Goal: Register for event/course

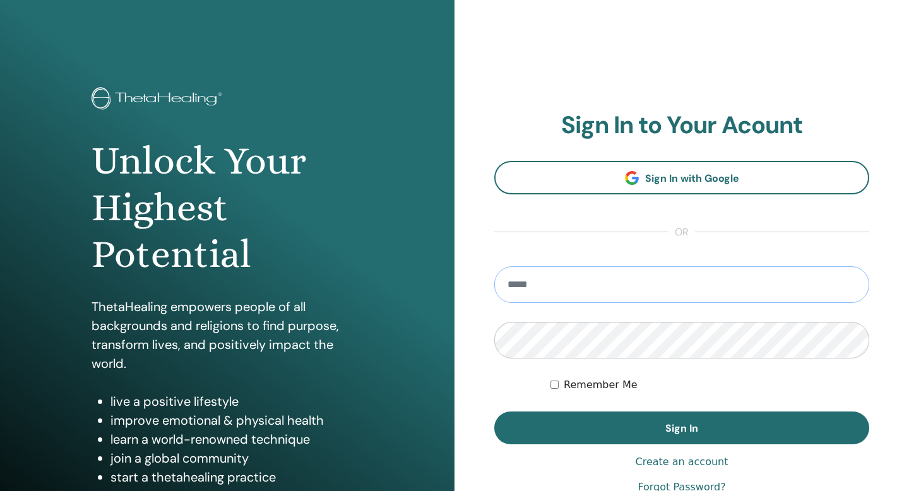
click at [612, 289] on input "email" at bounding box center [682, 285] width 375 height 37
type input "**********"
click at [609, 387] on label "Remember Me" at bounding box center [601, 385] width 74 height 15
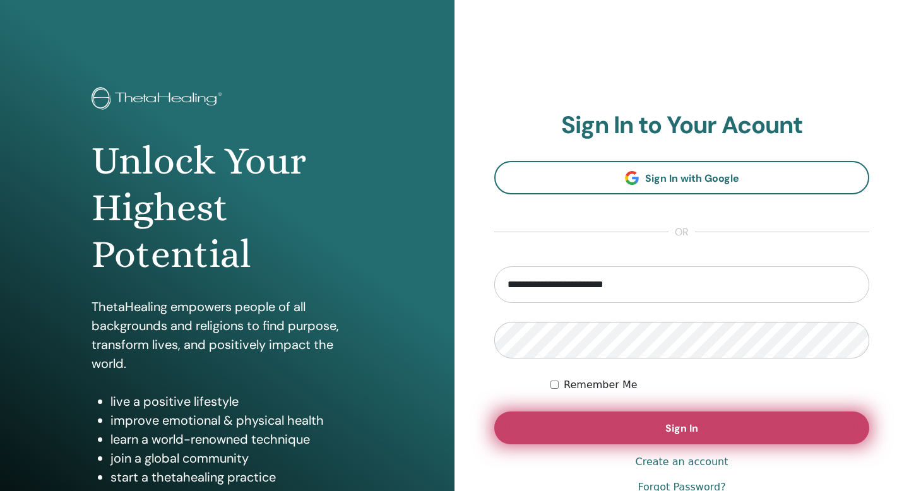
click at [613, 424] on button "Sign In" at bounding box center [682, 428] width 375 height 33
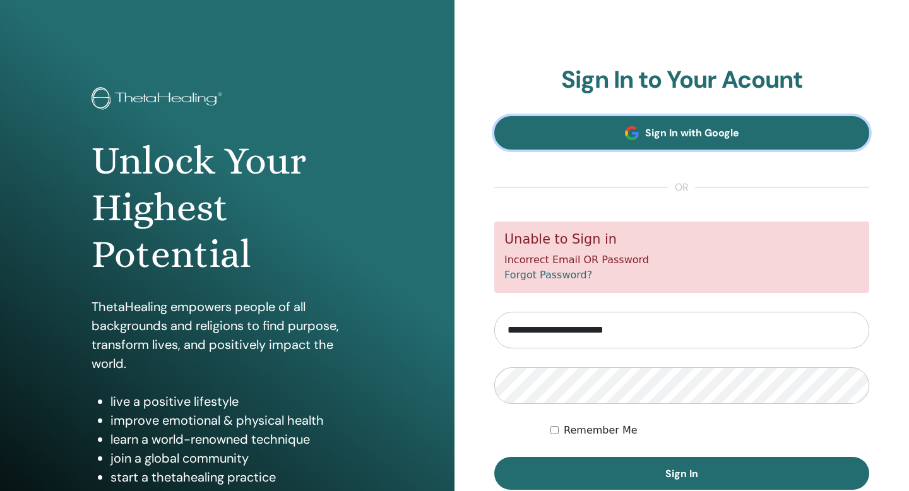
click at [676, 136] on span "Sign In with Google" at bounding box center [692, 132] width 94 height 13
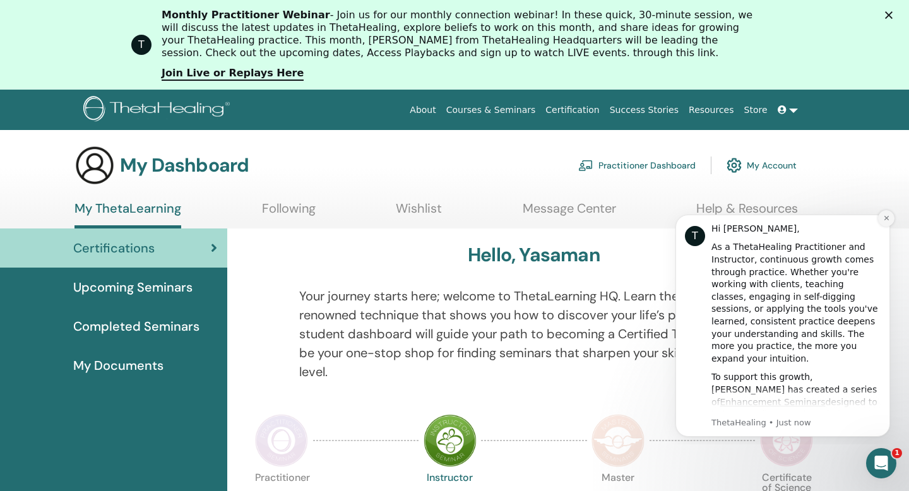
click at [891, 216] on button "Dismiss notification" at bounding box center [887, 218] width 16 height 16
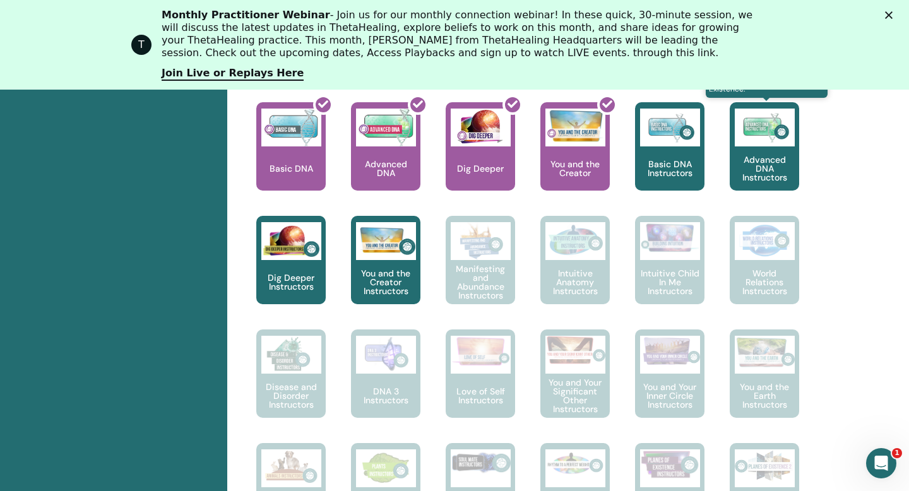
scroll to position [596, 0]
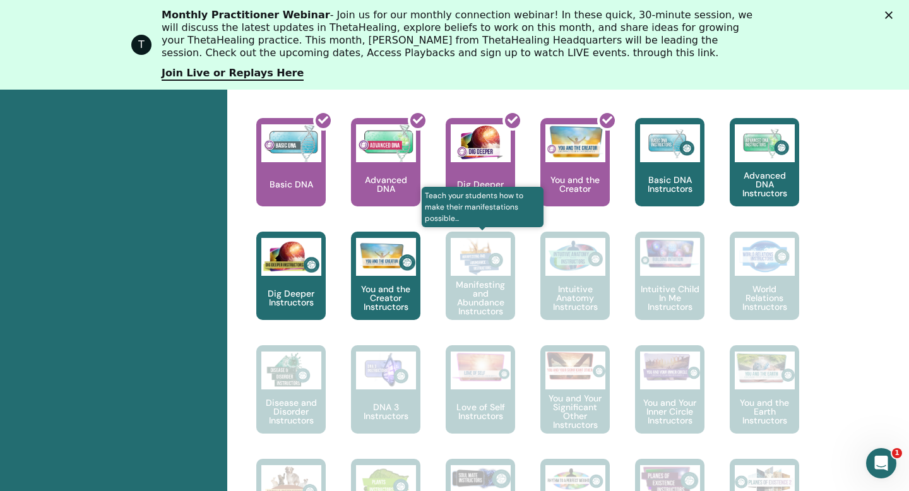
click at [493, 282] on p "Manifesting and Abundance Instructors" at bounding box center [480, 297] width 69 height 35
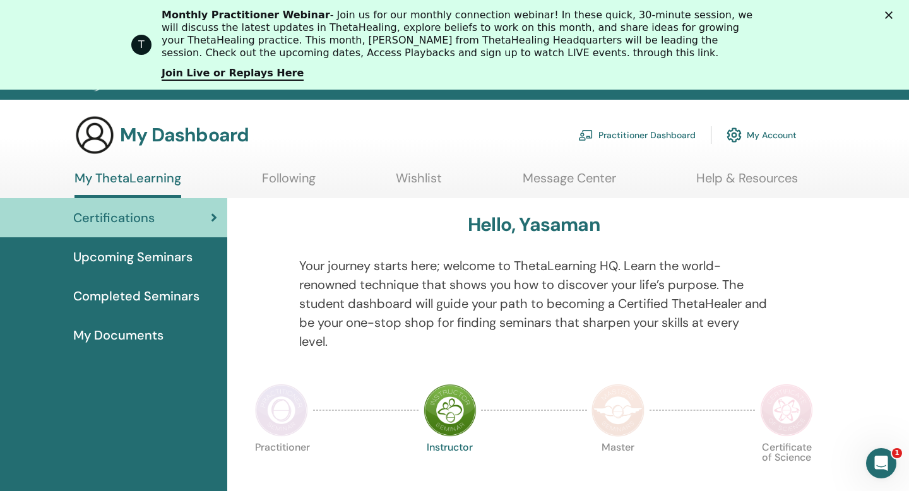
scroll to position [0, 0]
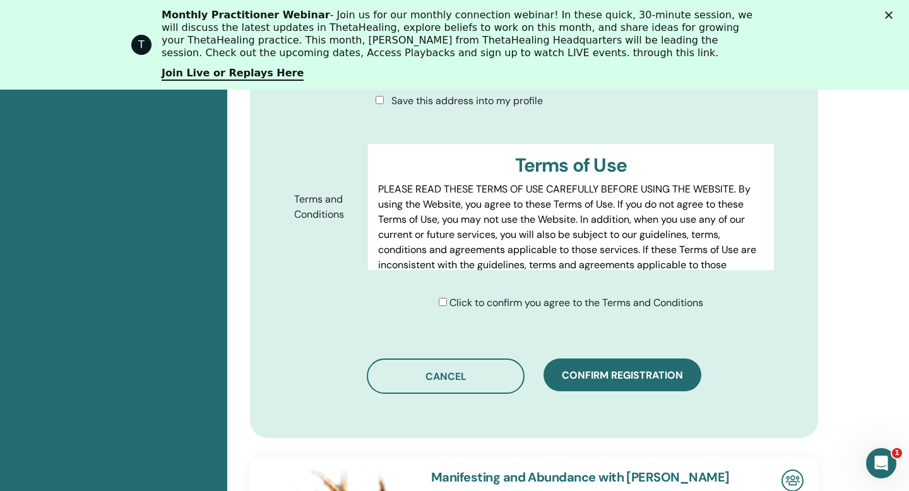
scroll to position [615, 0]
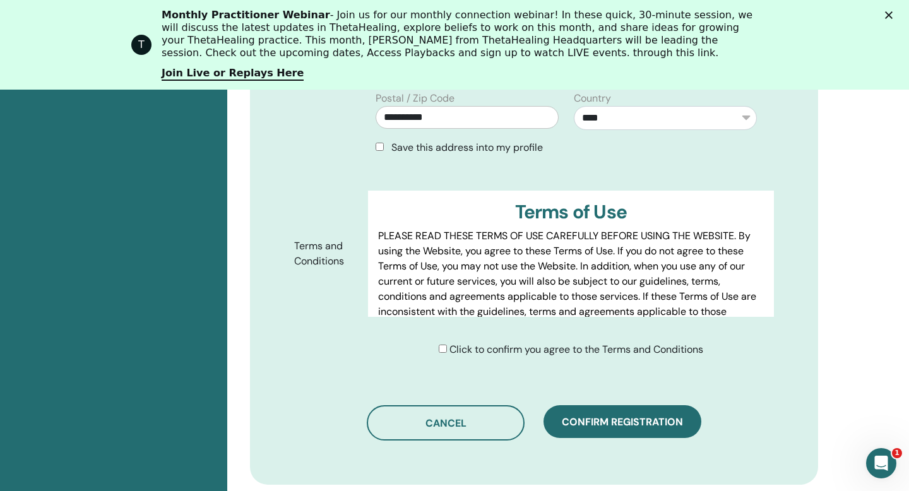
click at [446, 147] on span "Save this address into my profile" at bounding box center [468, 147] width 152 height 13
click at [447, 155] on div "**********" at bounding box center [567, 80] width 416 height 171
click at [452, 150] on span "Save this address into my profile" at bounding box center [468, 147] width 152 height 13
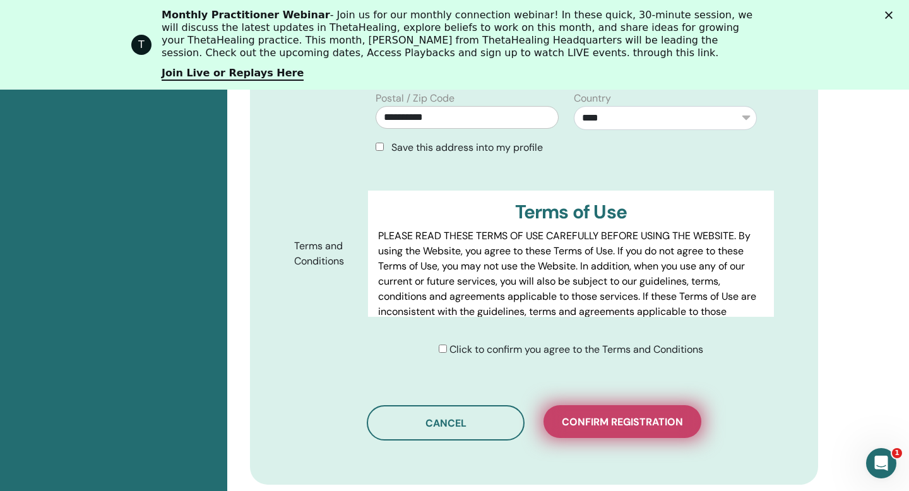
click at [639, 425] on span "Confirm registration" at bounding box center [622, 422] width 121 height 13
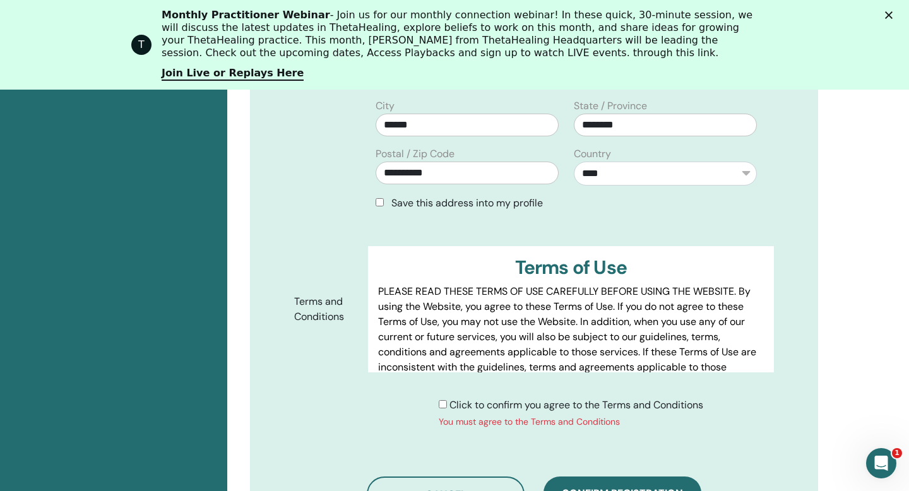
click at [444, 398] on div "Click to confirm you agree to the Terms and Conditions You must agree to the Te…" at bounding box center [571, 413] width 265 height 31
click at [440, 398] on div "Click to confirm you agree to the Terms and Conditions You must agree to the Te…" at bounding box center [571, 413] width 265 height 31
click at [633, 477] on button "Confirm registration" at bounding box center [623, 493] width 158 height 33
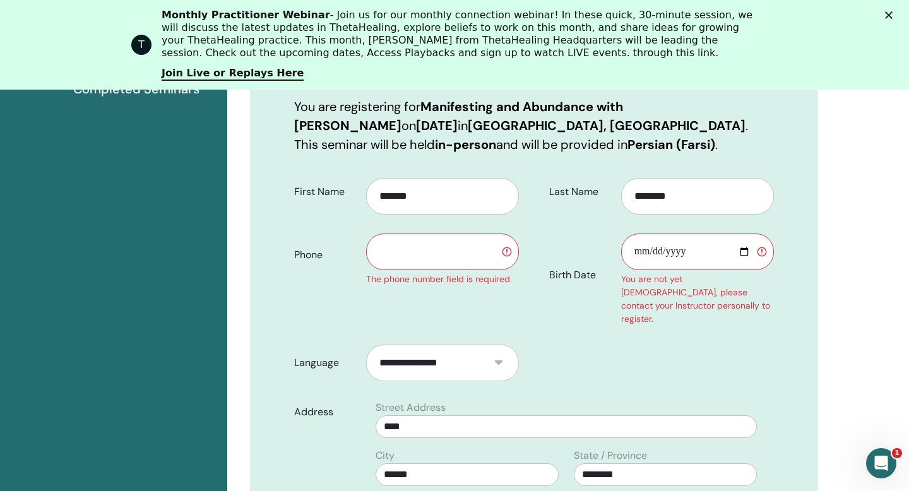
scroll to position [258, 0]
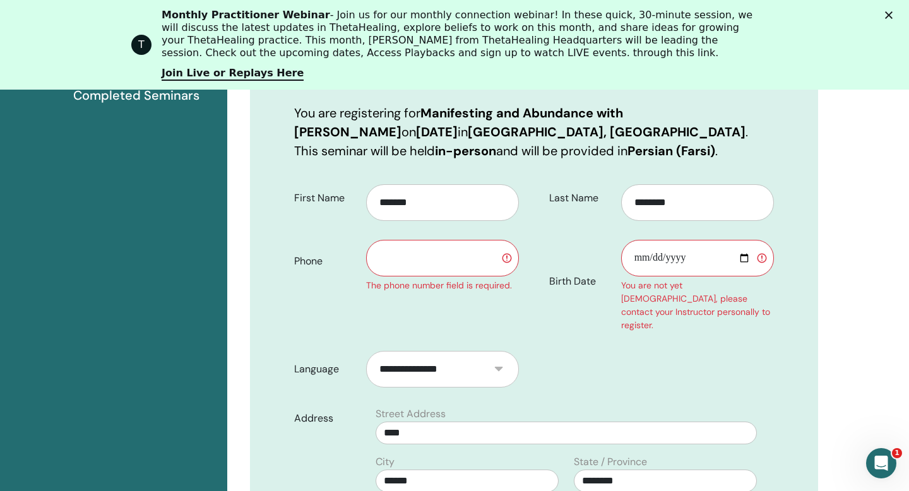
click at [403, 267] on input "text" at bounding box center [442, 258] width 153 height 37
type input "**********"
click at [642, 259] on input "Birth Date" at bounding box center [697, 258] width 153 height 37
click at [664, 258] on input "Birth Date" at bounding box center [697, 258] width 153 height 37
type input "**********"
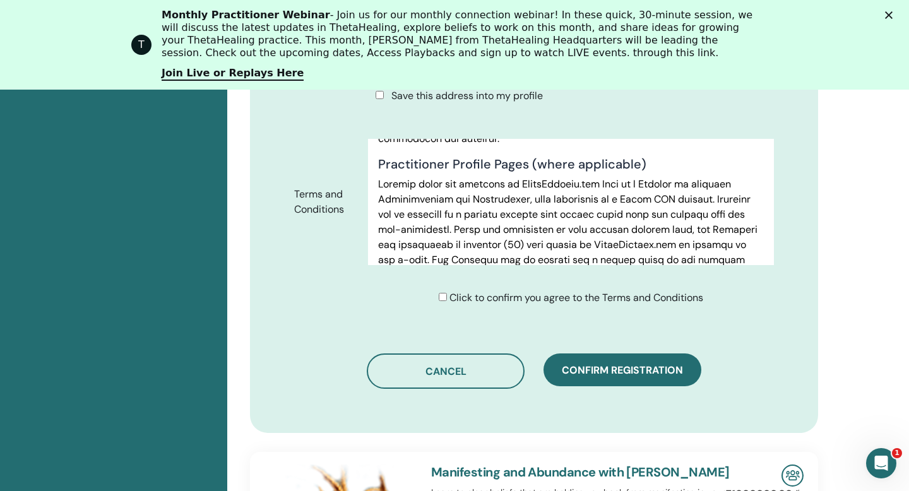
scroll to position [764, 0]
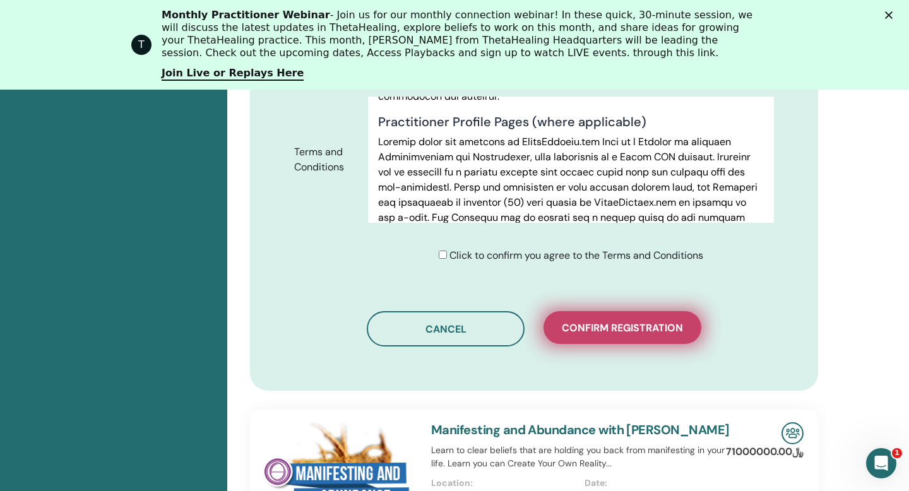
click at [623, 321] on span "Confirm registration" at bounding box center [622, 327] width 121 height 13
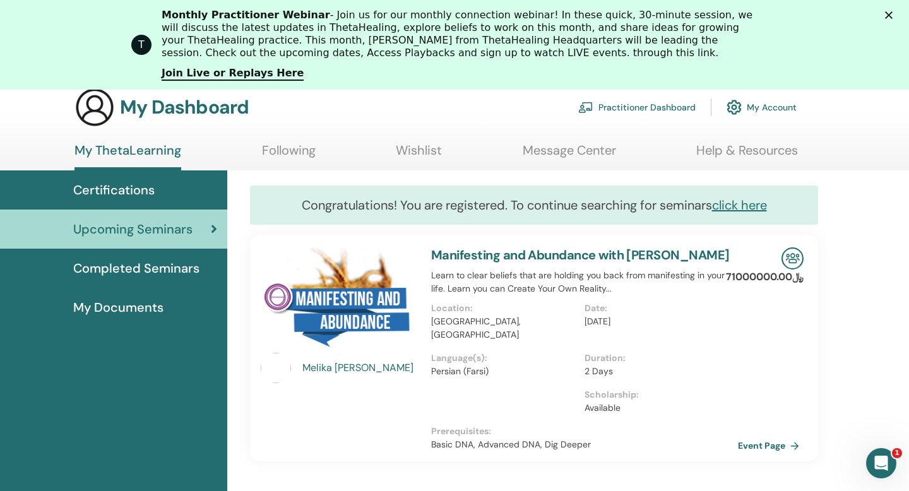
scroll to position [62, 0]
